Goal: Navigation & Orientation: Find specific page/section

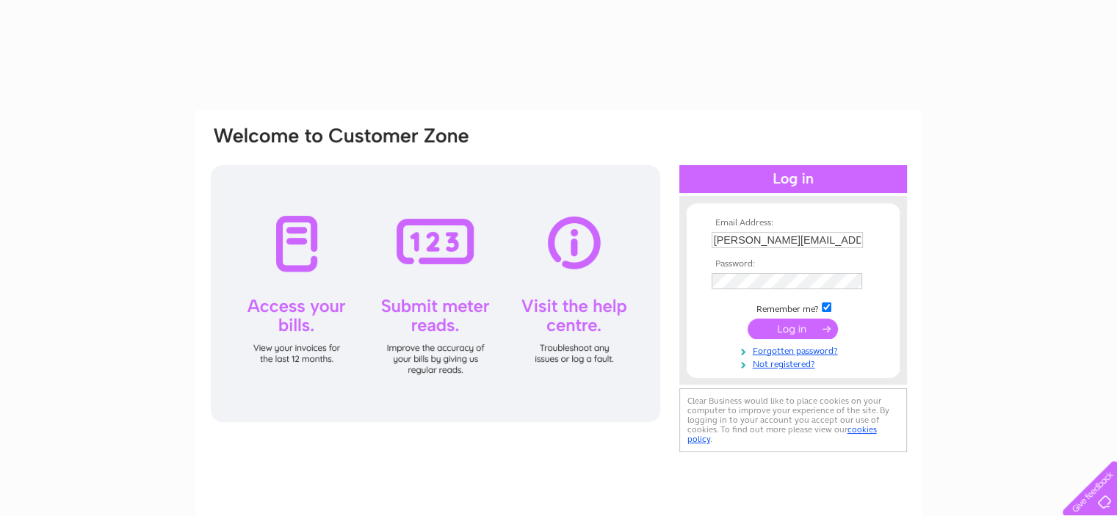
click at [788, 327] on input "submit" at bounding box center [792, 329] width 90 height 21
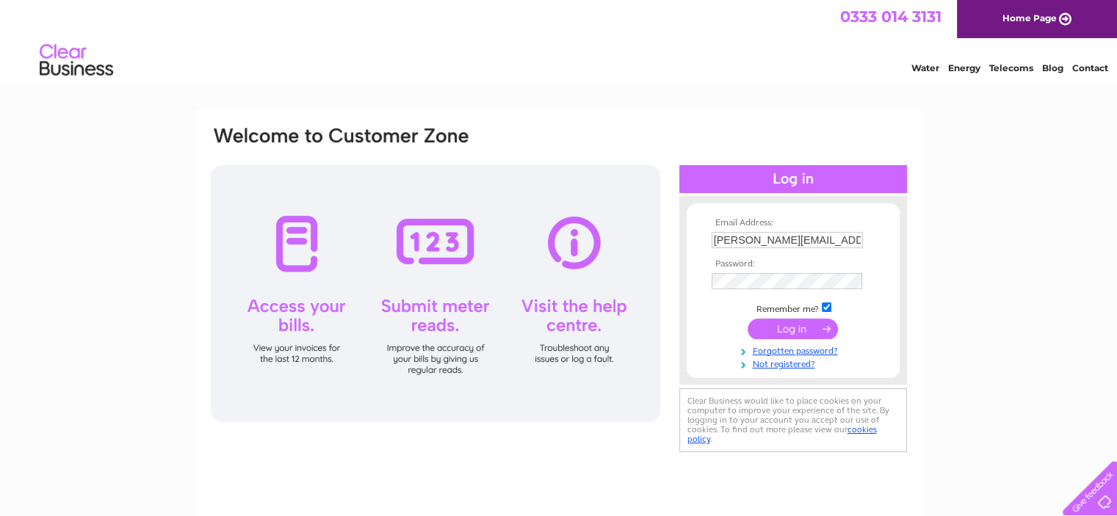
click at [794, 329] on input "submit" at bounding box center [792, 329] width 90 height 21
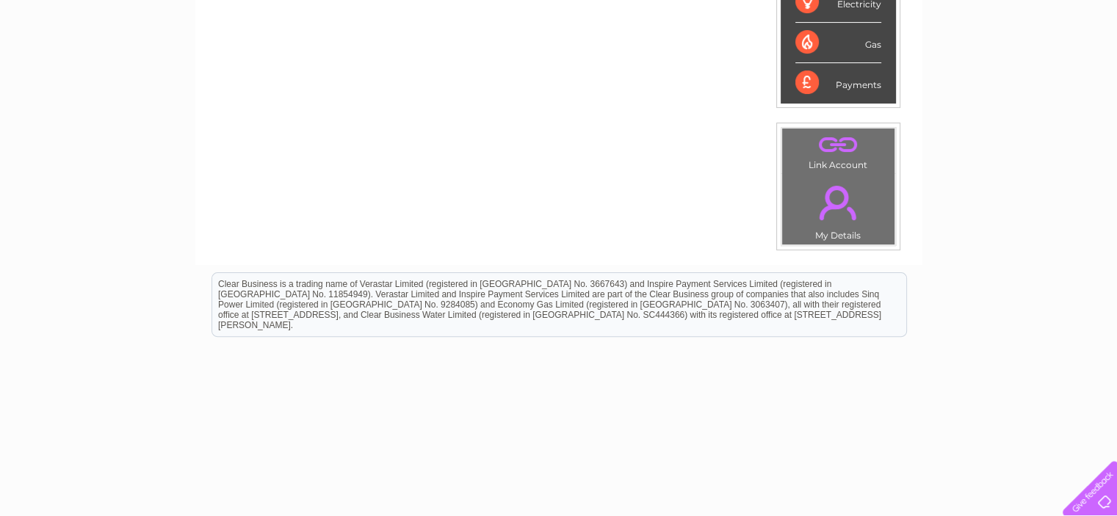
scroll to position [427, 0]
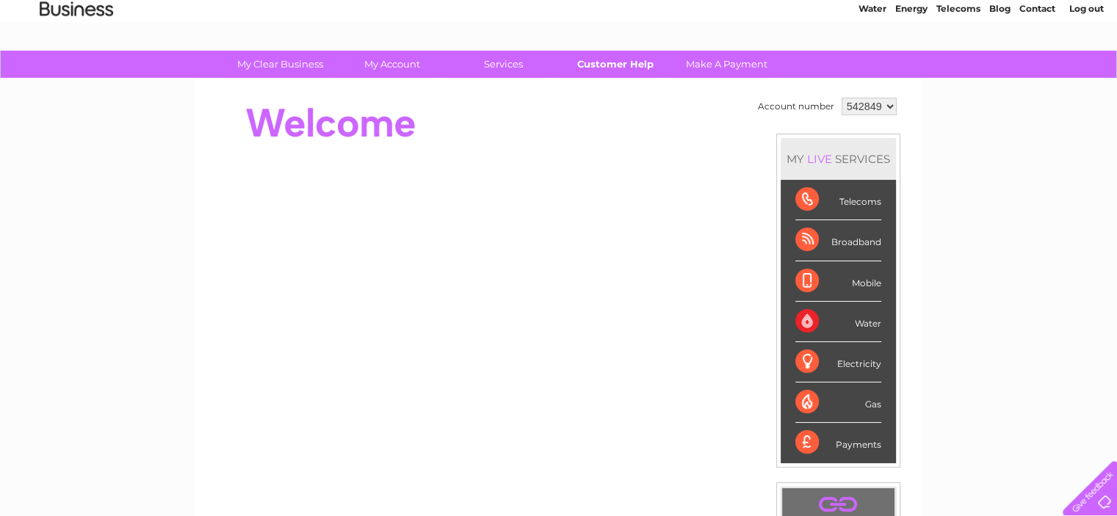
click at [595, 62] on link "Customer Help" at bounding box center [614, 64] width 121 height 27
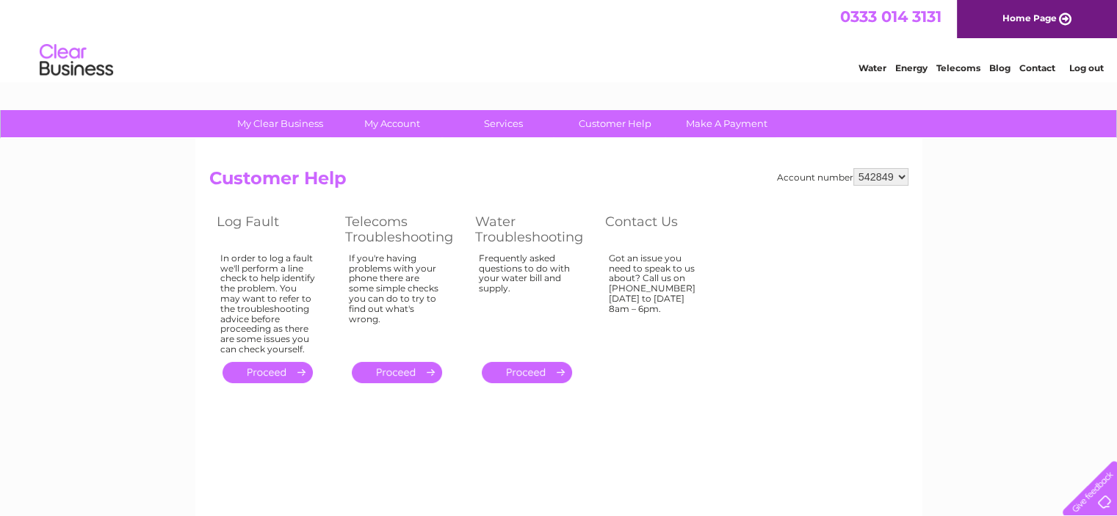
click at [678, 349] on td "Got an issue you need to speak to us about? Call us on [PHONE_NUMBER] [DATE] to…" at bounding box center [662, 304] width 128 height 109
click at [522, 316] on div "Frequently asked questions to do with your water bill and supply." at bounding box center [527, 300] width 97 height 95
click at [659, 375] on table "Log Fault Telecoms Troubleshooting Water Troubleshooting Contact Us In order to…" at bounding box center [467, 298] width 517 height 176
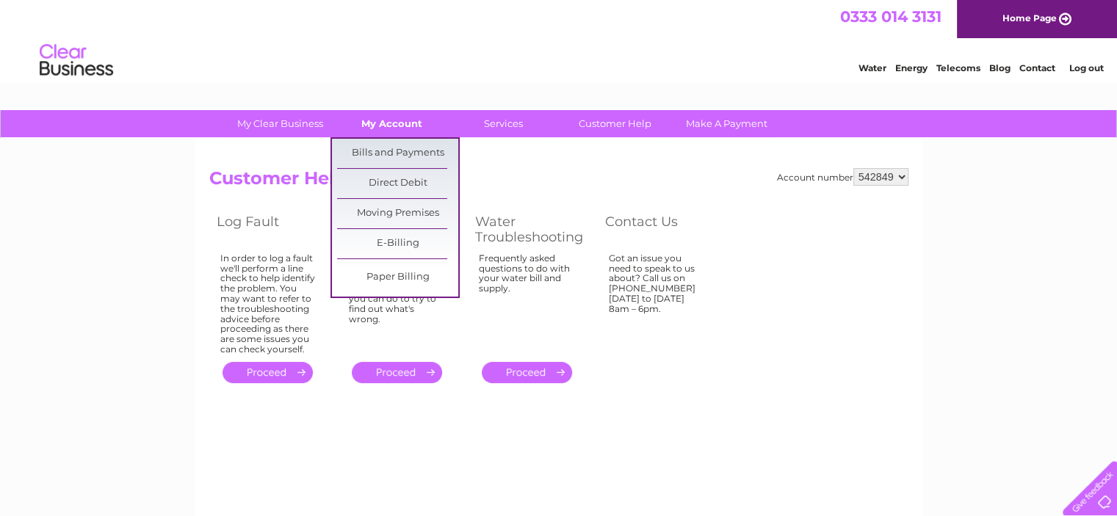
click at [396, 120] on link "My Account" at bounding box center [391, 123] width 121 height 27
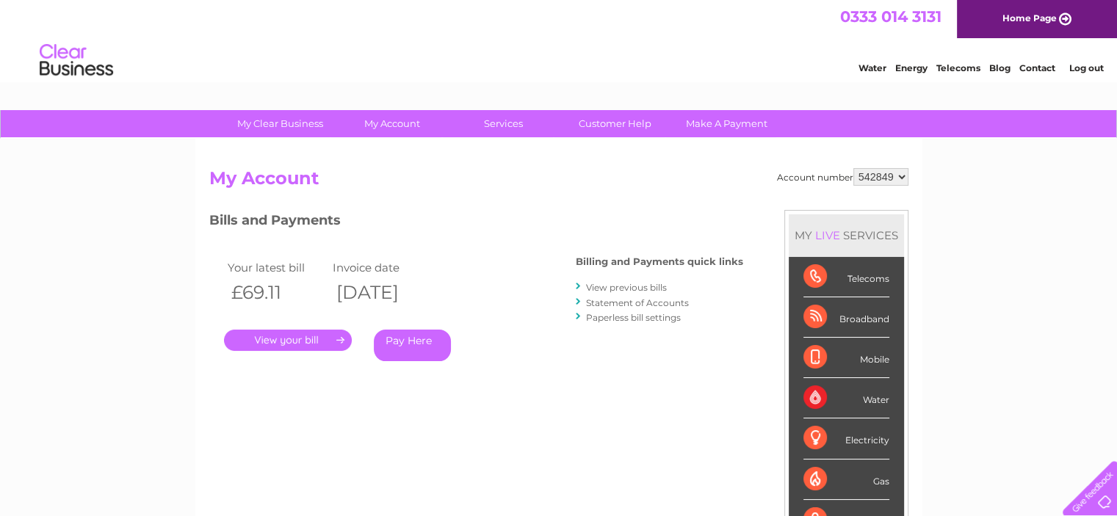
click at [274, 120] on link "My Clear Business" at bounding box center [280, 123] width 121 height 27
